Goal: Task Accomplishment & Management: Use online tool/utility

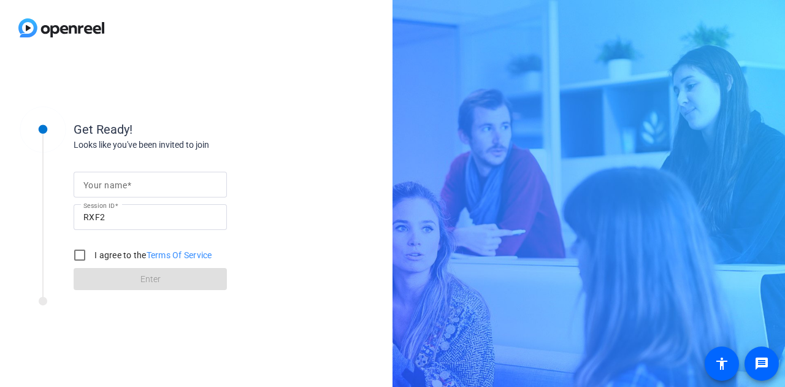
click at [128, 185] on span at bounding box center [129, 185] width 4 height 10
click at [128, 185] on input "Your name" at bounding box center [150, 184] width 134 height 15
type input "[PERSON_NAME]"
click at [79, 256] on input "I agree to the Terms Of Service" at bounding box center [79, 255] width 25 height 25
checkbox input "true"
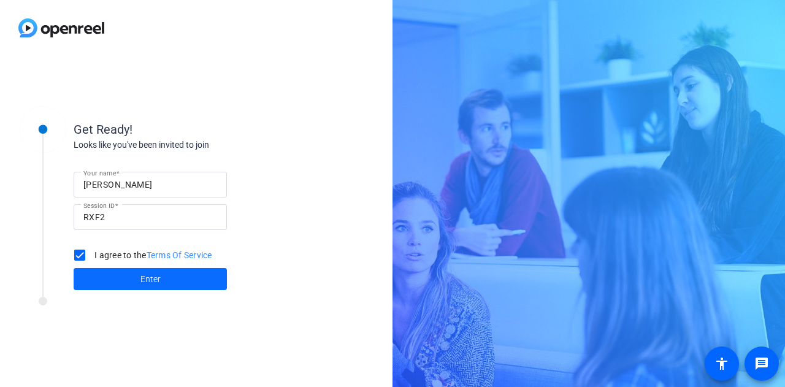
click at [118, 277] on span at bounding box center [150, 278] width 153 height 29
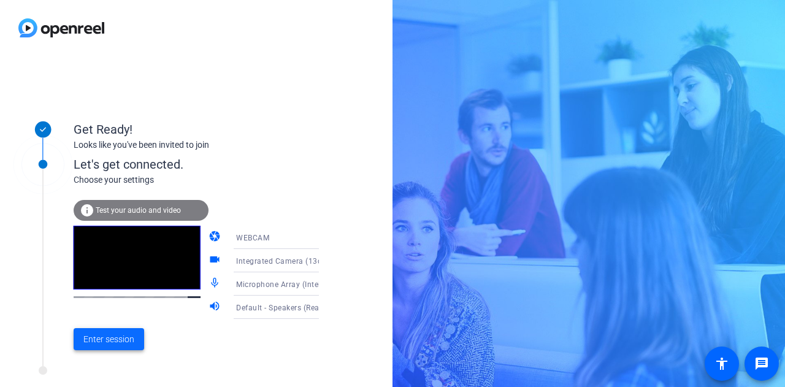
click at [130, 338] on span "Enter session" at bounding box center [108, 339] width 51 height 13
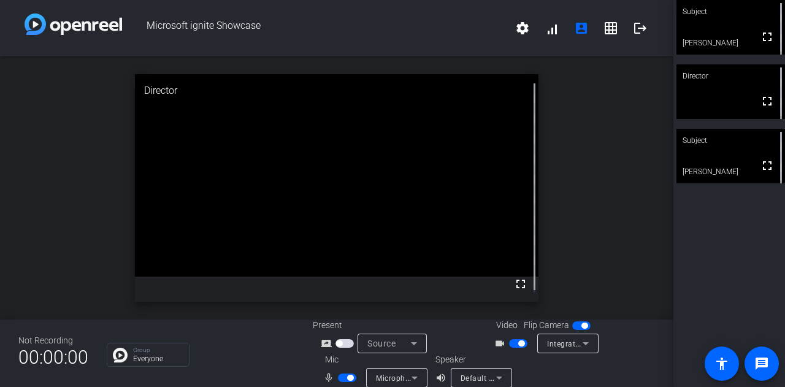
scroll to position [14, 0]
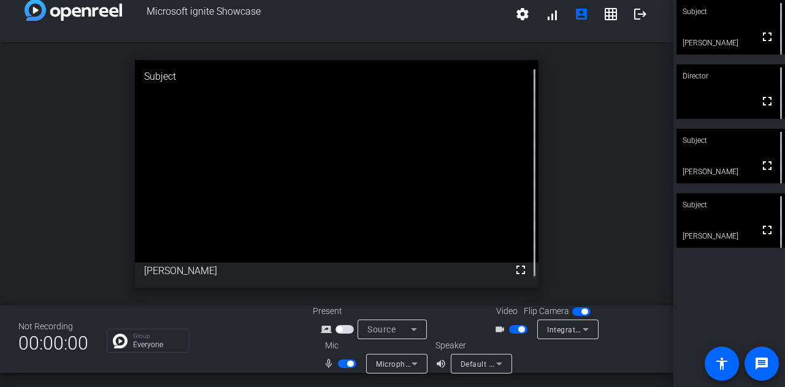
click at [338, 365] on span "button" at bounding box center [347, 363] width 18 height 9
click at [349, 362] on span "button" at bounding box center [347, 363] width 18 height 9
click at [342, 365] on span "button" at bounding box center [347, 363] width 18 height 9
click at [509, 331] on span "button" at bounding box center [518, 329] width 18 height 9
click at [350, 362] on span "button" at bounding box center [347, 363] width 18 height 9
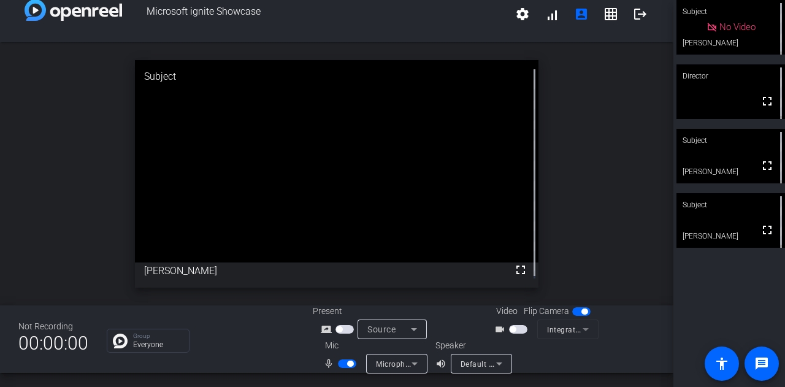
click at [338, 363] on span "button" at bounding box center [347, 363] width 18 height 9
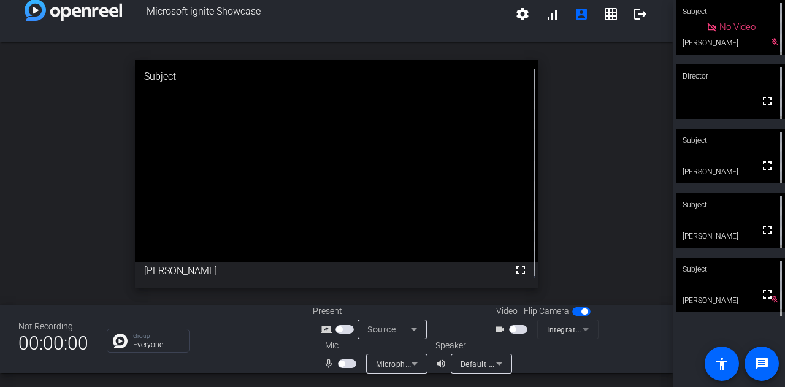
click at [346, 365] on span "button" at bounding box center [347, 363] width 18 height 9
click at [341, 364] on span "button" at bounding box center [347, 363] width 18 height 9
click at [350, 362] on span "button" at bounding box center [347, 363] width 18 height 9
click at [340, 364] on span "button" at bounding box center [347, 363] width 18 height 9
click at [755, 362] on mat-icon "message" at bounding box center [761, 363] width 15 height 15
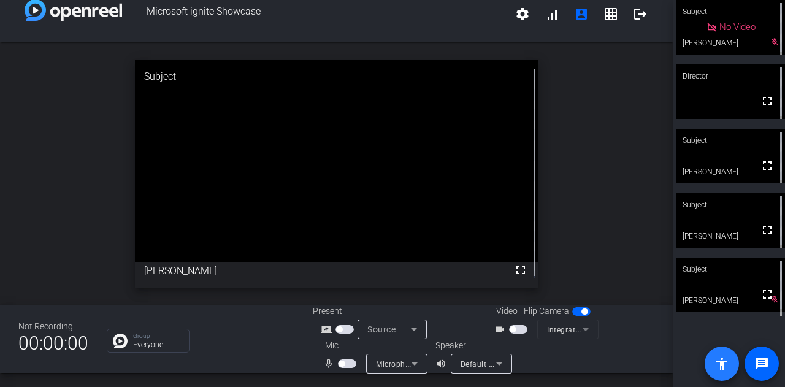
click at [725, 372] on span at bounding box center [721, 363] width 29 height 29
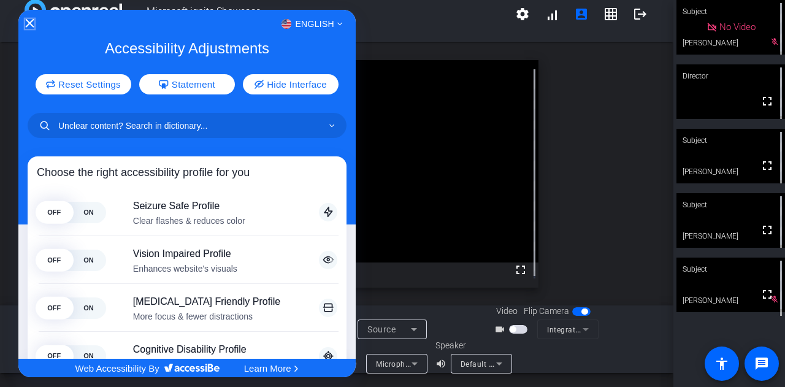
click at [27, 24] on icon "Close Accessibility Interface" at bounding box center [29, 23] width 9 height 9
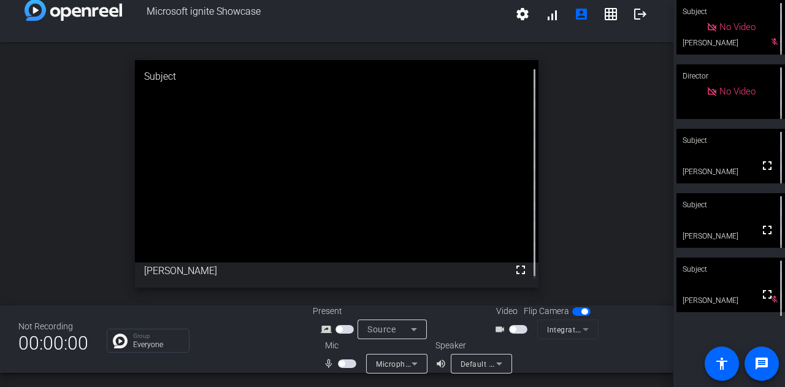
click at [347, 363] on span "button" at bounding box center [347, 363] width 18 height 9
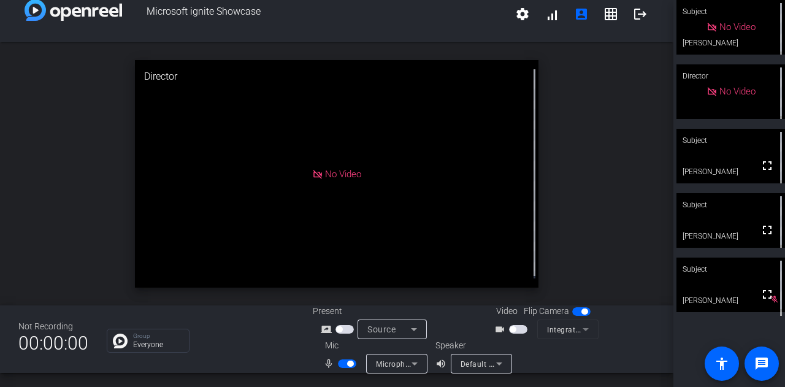
click at [342, 363] on span "button" at bounding box center [347, 363] width 18 height 9
click at [347, 362] on span "button" at bounding box center [347, 363] width 18 height 9
click at [338, 364] on span "button" at bounding box center [347, 363] width 18 height 9
click at [338, 364] on span "button" at bounding box center [341, 364] width 6 height 6
click at [338, 364] on span "button" at bounding box center [347, 363] width 18 height 9
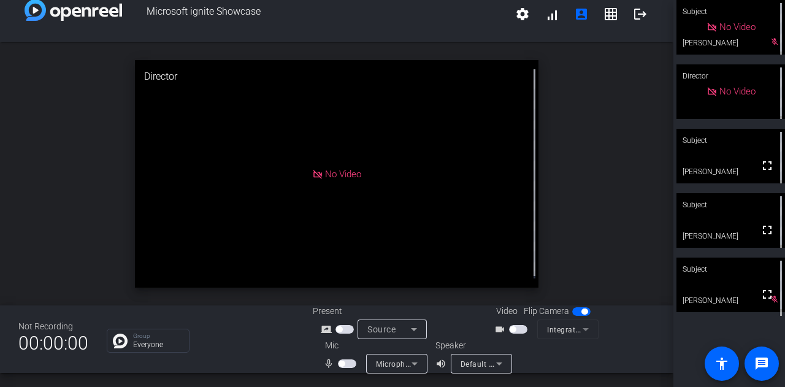
click at [348, 361] on span "button" at bounding box center [347, 363] width 18 height 9
click at [339, 365] on span "button" at bounding box center [347, 363] width 18 height 9
click at [350, 366] on span "button" at bounding box center [347, 363] width 18 height 9
click at [341, 364] on span "button" at bounding box center [347, 363] width 18 height 9
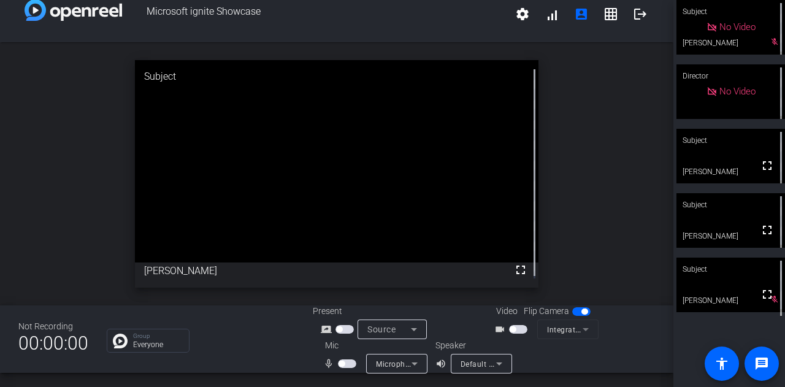
click at [349, 365] on span "button" at bounding box center [347, 363] width 18 height 9
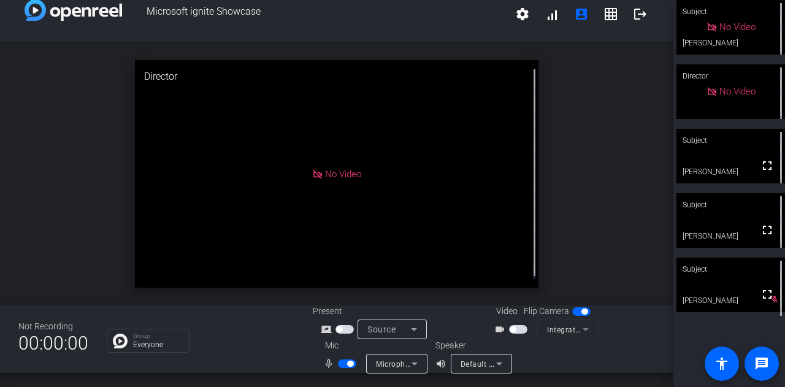
click at [338, 364] on span "button" at bounding box center [347, 363] width 18 height 9
click at [343, 365] on span "button" at bounding box center [347, 363] width 18 height 9
click at [341, 365] on span "button" at bounding box center [347, 363] width 18 height 9
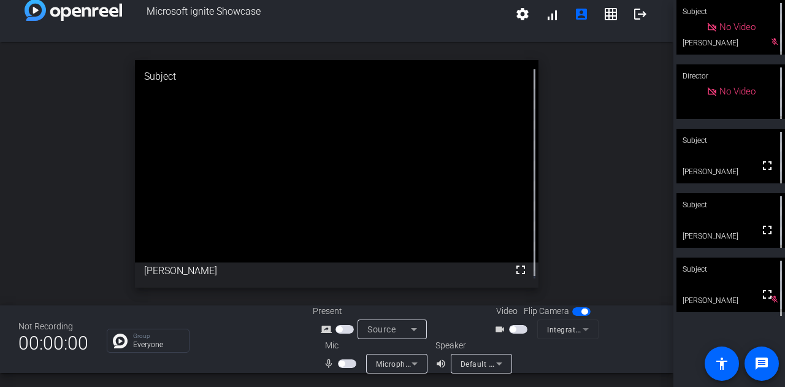
click at [348, 365] on span "button" at bounding box center [347, 363] width 18 height 9
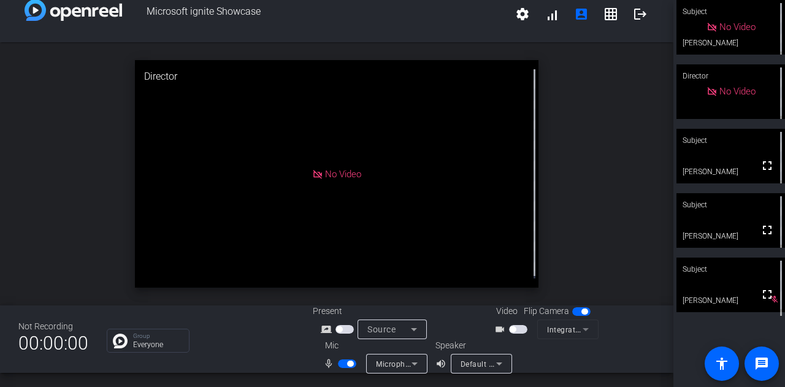
click at [338, 362] on span "button" at bounding box center [347, 363] width 18 height 9
click at [347, 366] on span "button" at bounding box center [347, 363] width 18 height 9
click at [340, 365] on span "button" at bounding box center [347, 363] width 18 height 9
click at [345, 363] on span "button" at bounding box center [347, 363] width 18 height 9
click at [340, 364] on span "button" at bounding box center [347, 363] width 18 height 9
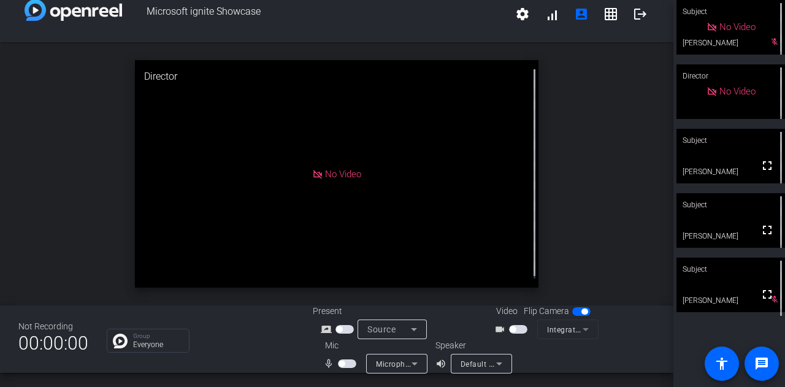
click at [348, 362] on span "button" at bounding box center [347, 363] width 18 height 9
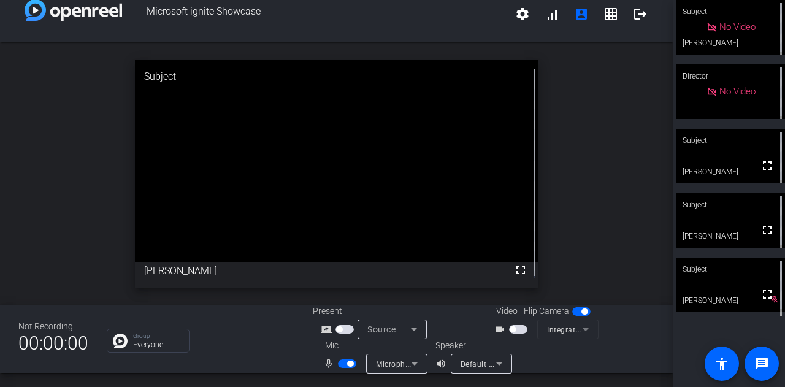
click at [342, 364] on span "button" at bounding box center [347, 363] width 18 height 9
click at [516, 328] on span "button" at bounding box center [518, 329] width 18 height 9
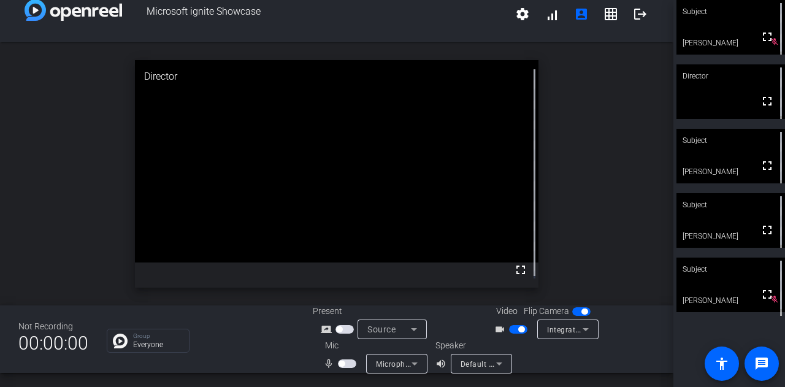
click at [347, 364] on span "button" at bounding box center [347, 363] width 18 height 9
click at [338, 362] on span "button" at bounding box center [347, 363] width 18 height 9
click at [349, 364] on span "button" at bounding box center [347, 363] width 18 height 9
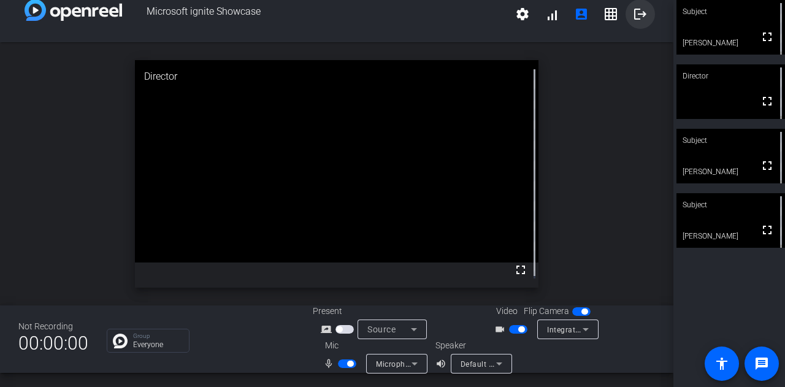
click at [636, 13] on mat-icon "logout" at bounding box center [640, 14] width 15 height 15
